Goal: Information Seeking & Learning: Check status

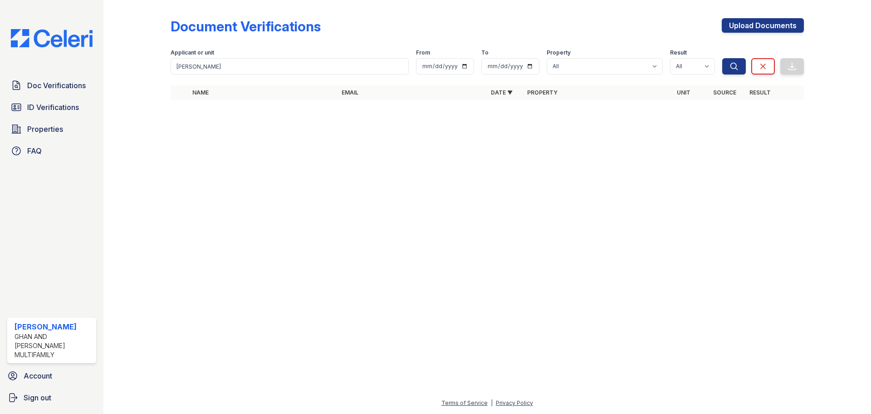
click at [63, 58] on div "Doc Verifications ID Verifications Properties FAQ [PERSON_NAME] Ghan and [PERSO…" at bounding box center [435, 207] width 871 height 414
type input "lemisha"
click at [723, 58] on button "Search" at bounding box center [735, 66] width 24 height 16
click at [733, 64] on icon "submit" at bounding box center [734, 66] width 9 height 9
drag, startPoint x: 244, startPoint y: 65, endPoint x: 193, endPoint y: 64, distance: 51.3
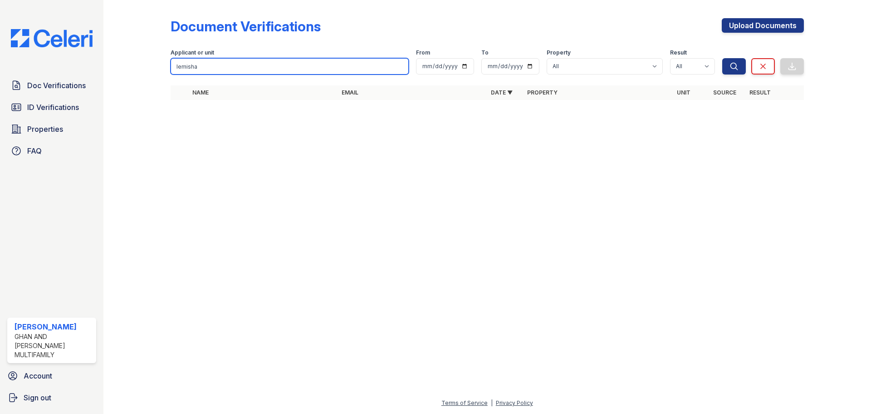
click at [193, 64] on input "lemisha" at bounding box center [290, 66] width 238 height 16
type input "lemishima"
click at [723, 58] on button "Search" at bounding box center [735, 66] width 24 height 16
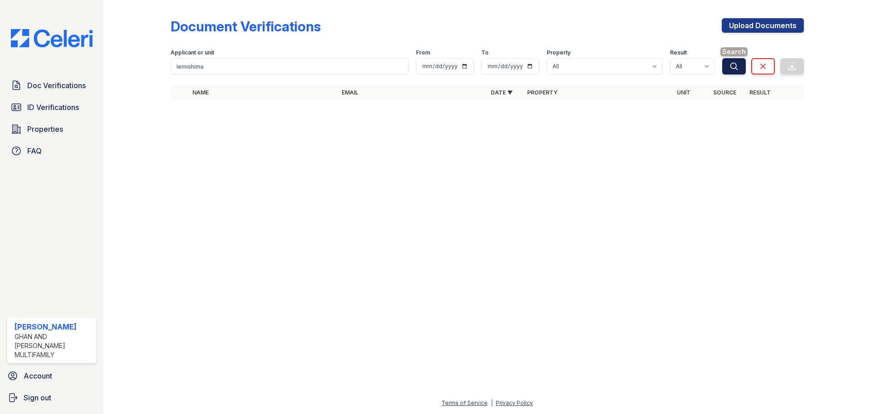
click at [728, 67] on button "Search" at bounding box center [735, 66] width 24 height 16
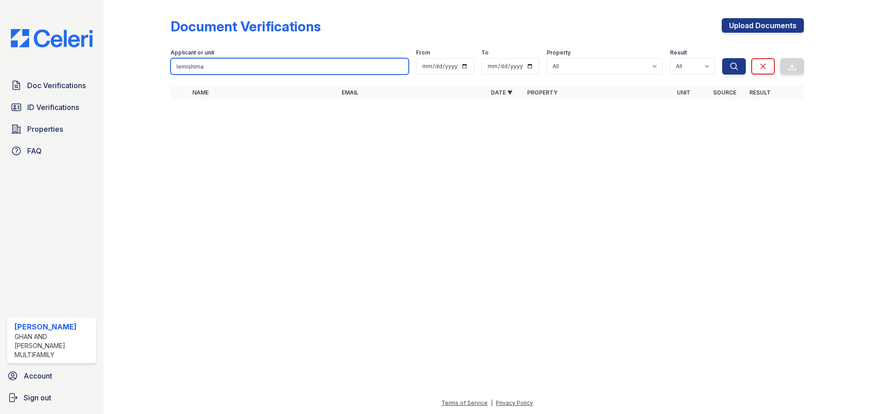
drag, startPoint x: 212, startPoint y: 68, endPoint x: 96, endPoint y: 57, distance: 116.7
click at [96, 57] on div "Doc Verifications ID Verifications Properties FAQ [PERSON_NAME] Ghan and [PERSO…" at bounding box center [435, 207] width 871 height 414
type input "[PERSON_NAME]"
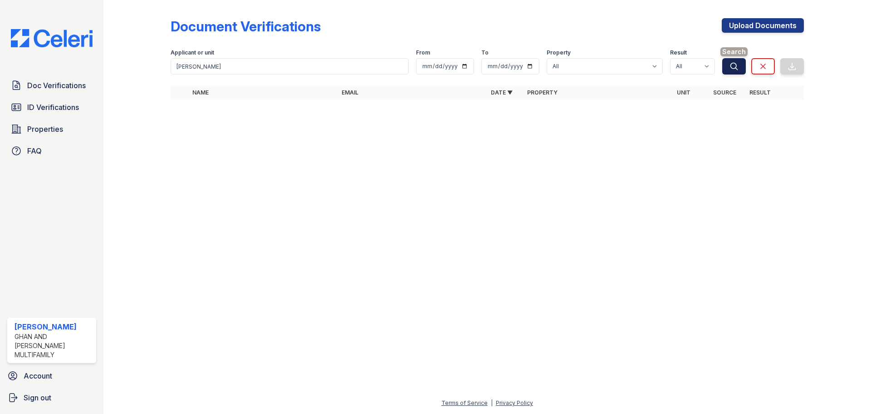
click at [742, 64] on button "Search" at bounding box center [735, 66] width 24 height 16
click at [734, 68] on icon "submit" at bounding box center [734, 66] width 7 height 7
click at [732, 66] on icon "submit" at bounding box center [734, 66] width 9 height 9
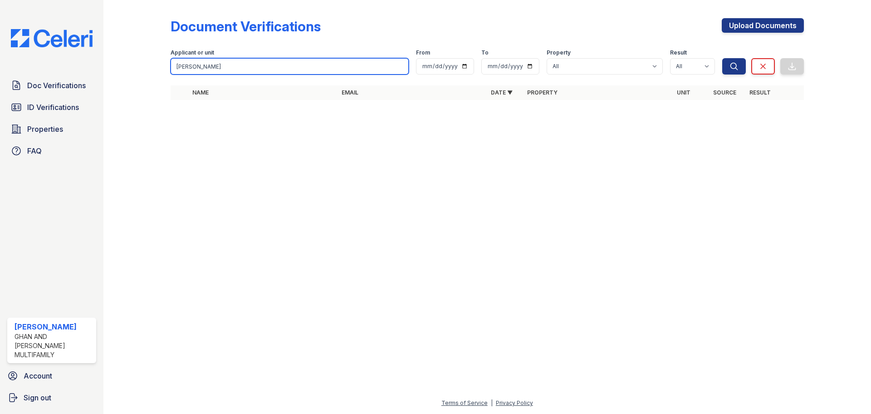
drag, startPoint x: 236, startPoint y: 66, endPoint x: 133, endPoint y: 66, distance: 103.5
click at [133, 65] on div "Document Verifications Upload Documents Filter Applicant or unit [PERSON_NAME] …" at bounding box center [487, 61] width 739 height 123
type input "[PERSON_NAME]"
click at [723, 58] on button "Search" at bounding box center [735, 66] width 24 height 16
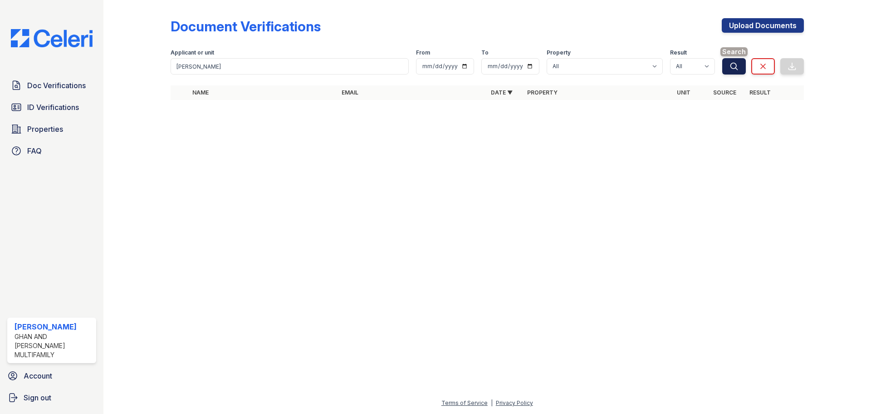
click at [734, 67] on icon "submit" at bounding box center [734, 66] width 9 height 9
